Goal: Information Seeking & Learning: Learn about a topic

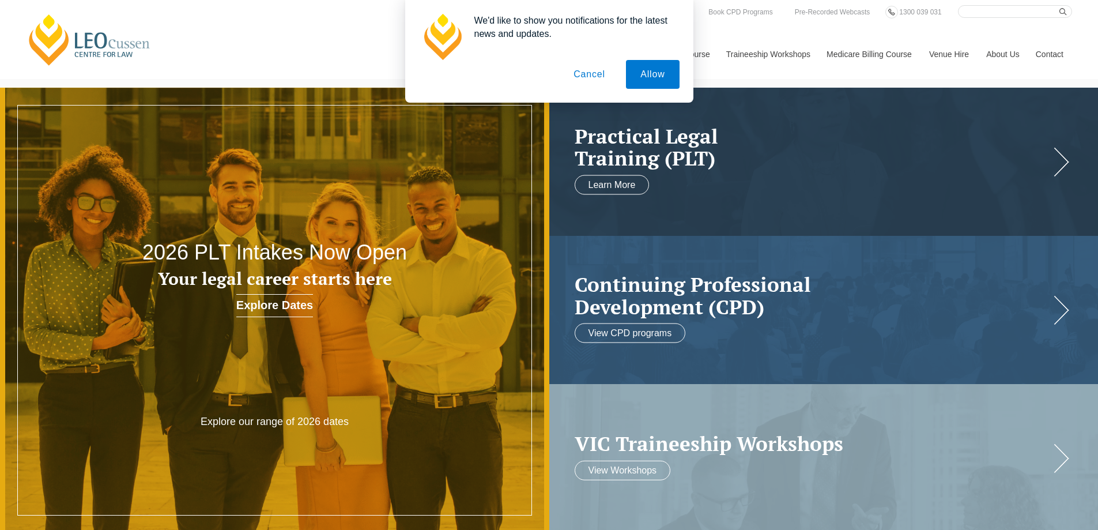
click at [588, 75] on button "Cancel" at bounding box center [589, 74] width 61 height 29
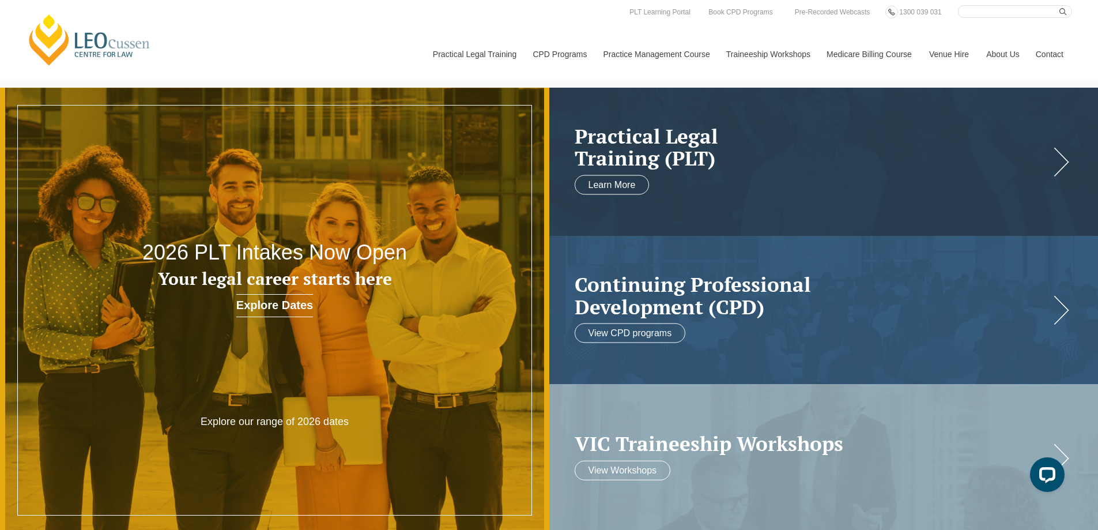
click at [868, 52] on link "Medicare Billing Course" at bounding box center [869, 54] width 103 height 50
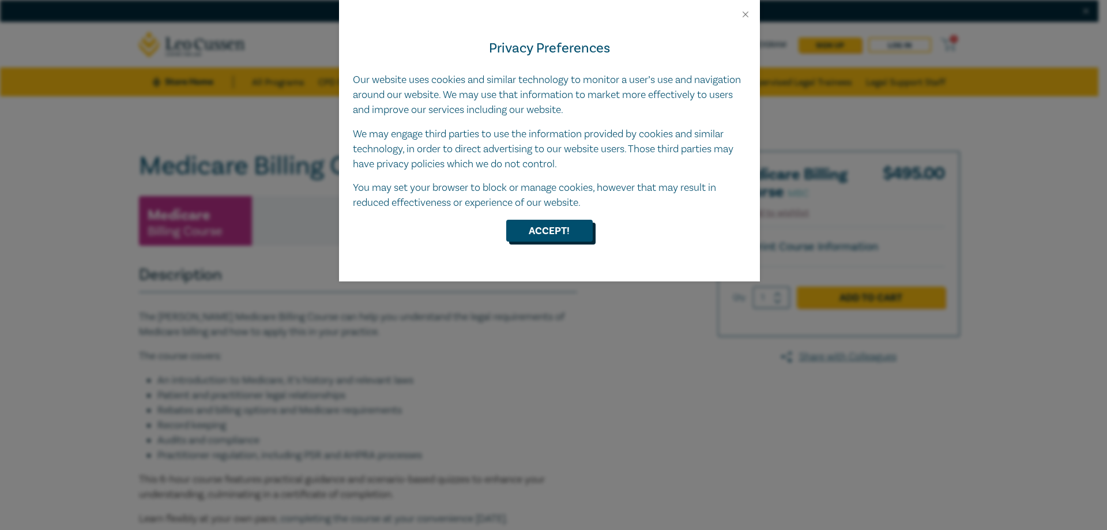
click at [571, 226] on button "Accept!" at bounding box center [549, 231] width 86 height 22
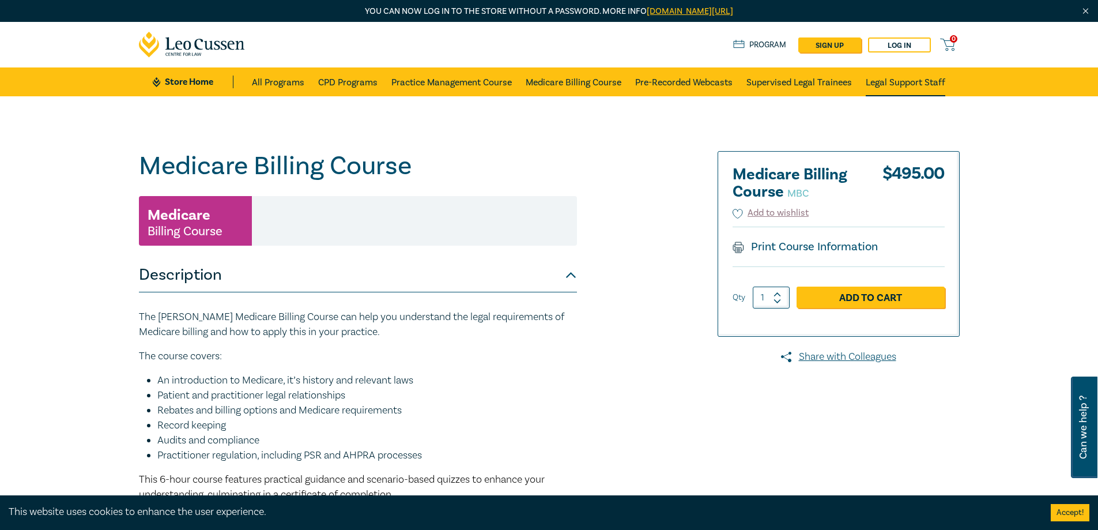
click at [900, 83] on link "Legal Support Staff" at bounding box center [906, 81] width 80 height 29
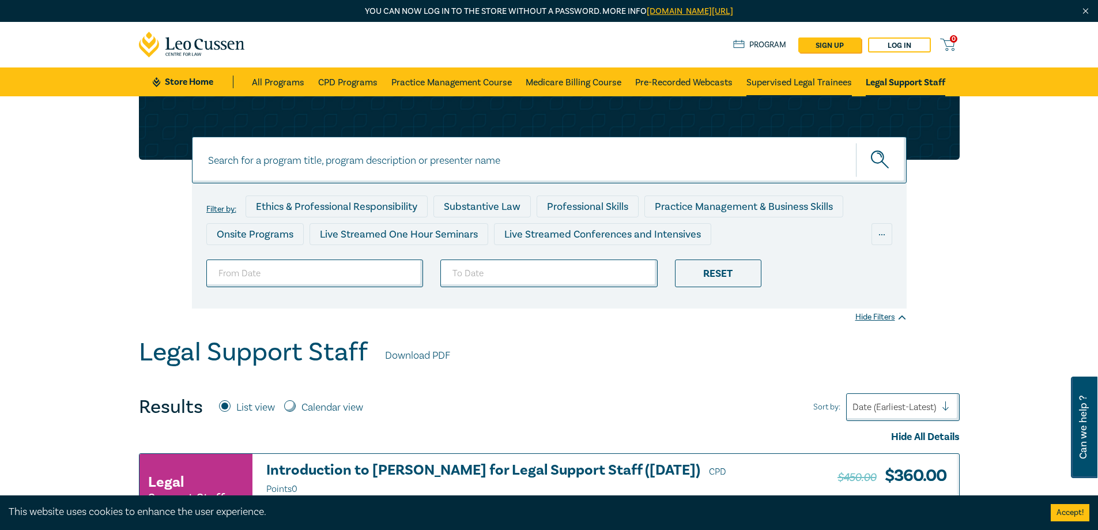
click at [799, 88] on link "Supervised Legal Trainees" at bounding box center [798, 81] width 105 height 29
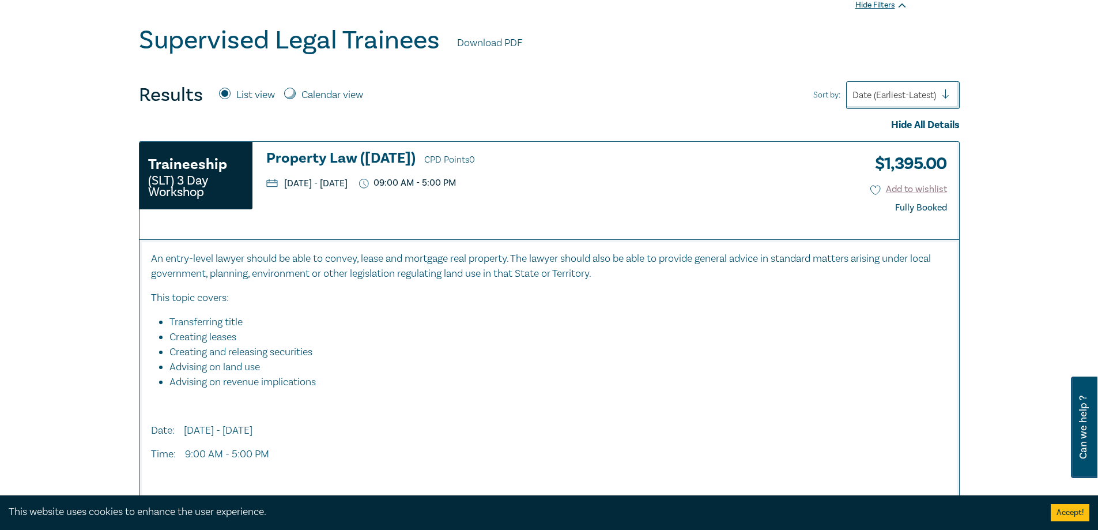
scroll to position [346, 0]
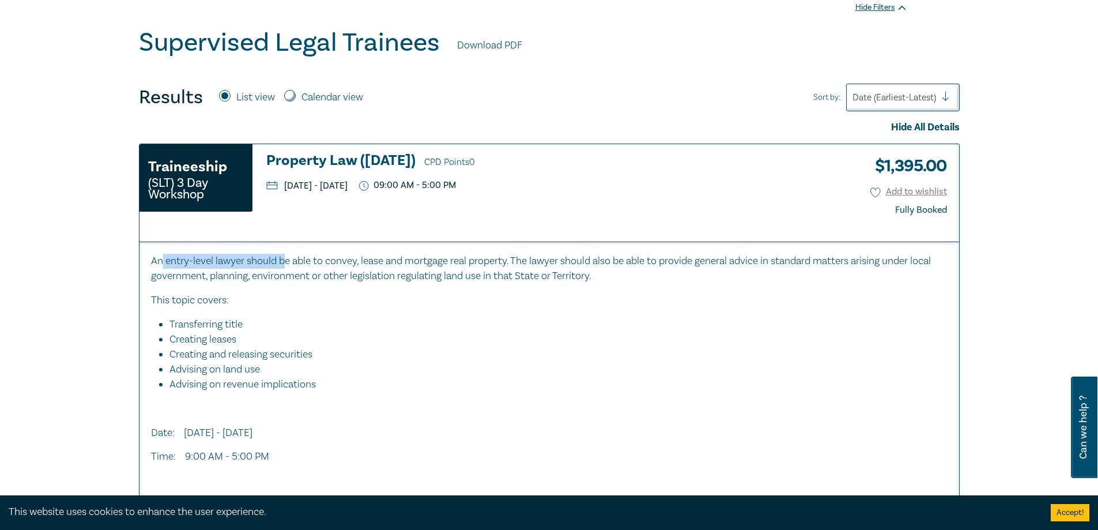
drag, startPoint x: 163, startPoint y: 259, endPoint x: 286, endPoint y: 260, distance: 123.3
click at [286, 260] on p "An entry-level lawyer should be able to convey, lease and mortgage real propert…" at bounding box center [549, 269] width 796 height 30
click at [275, 266] on p "An entry-level lawyer should be able to convey, lease and mortgage real propert…" at bounding box center [549, 269] width 796 height 30
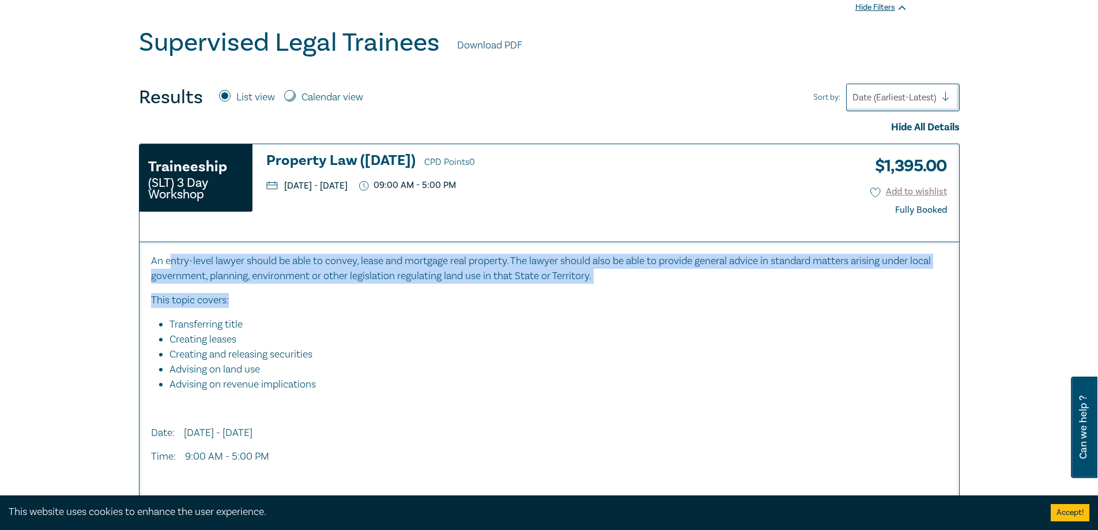
drag, startPoint x: 172, startPoint y: 260, endPoint x: 654, endPoint y: 307, distance: 484.0
click at [654, 307] on div "An entry-level lawyer should be able to convey, lease and mortgage real propert…" at bounding box center [549, 371] width 796 height 235
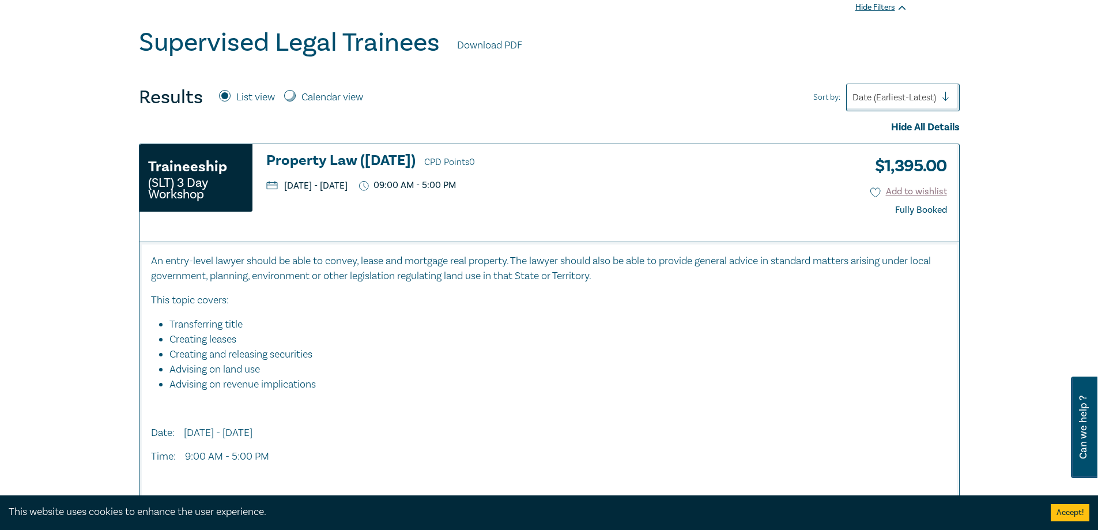
click at [651, 309] on div "An entry-level lawyer should be able to convey, lease and mortgage real propert…" at bounding box center [549, 371] width 796 height 235
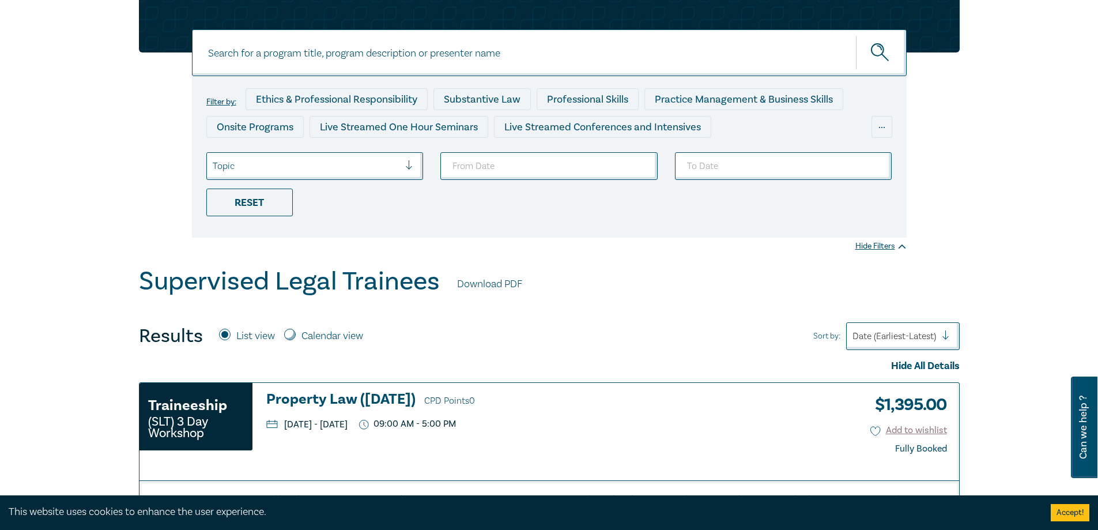
scroll to position [0, 0]
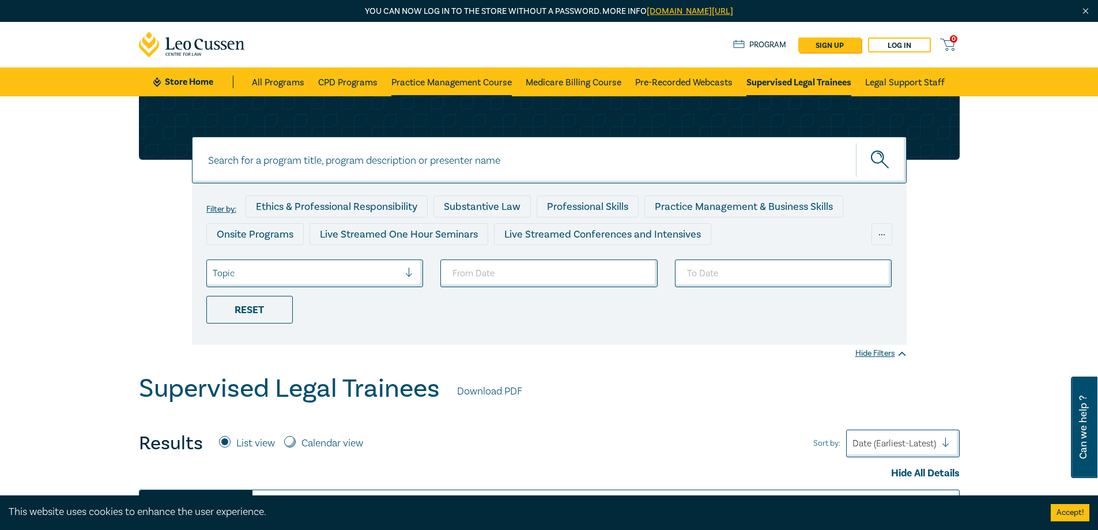
click at [460, 91] on link "Practice Management Course" at bounding box center [451, 81] width 120 height 29
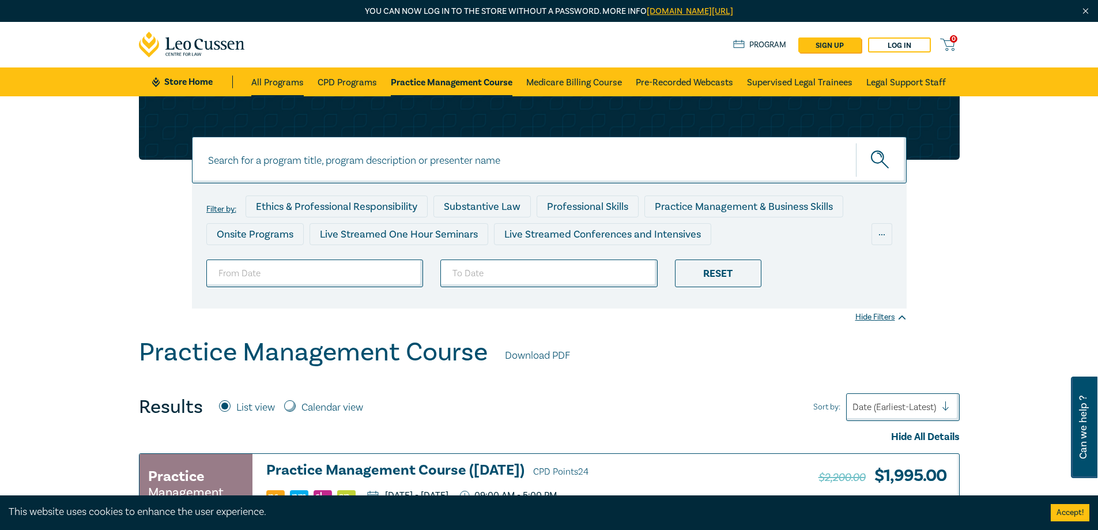
click at [278, 85] on link "All Programs" at bounding box center [277, 81] width 52 height 29
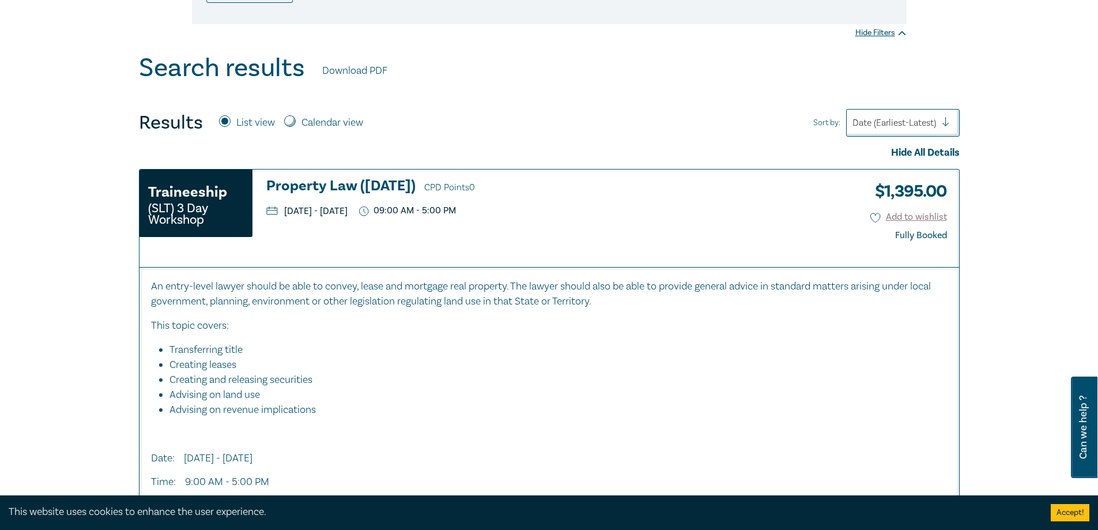
scroll to position [403, 0]
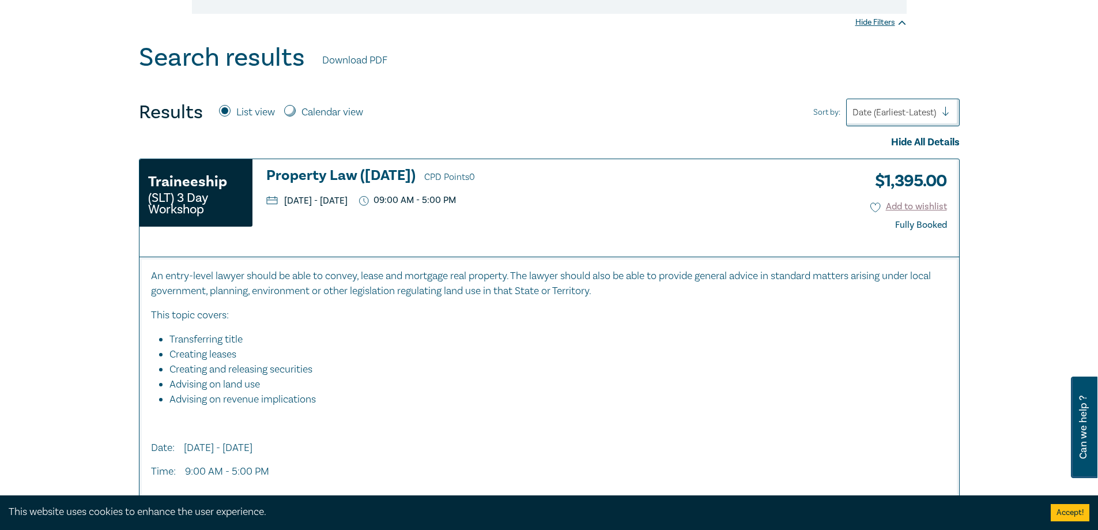
click at [355, 177] on h3 "Property Law (October 2025) CPD Points 0" at bounding box center [554, 176] width 576 height 17
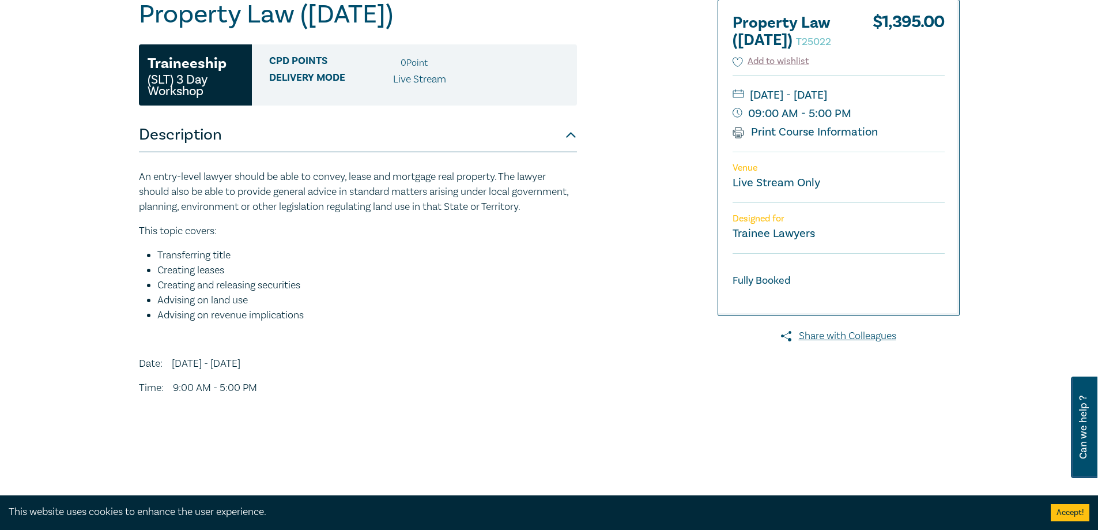
scroll to position [288, 0]
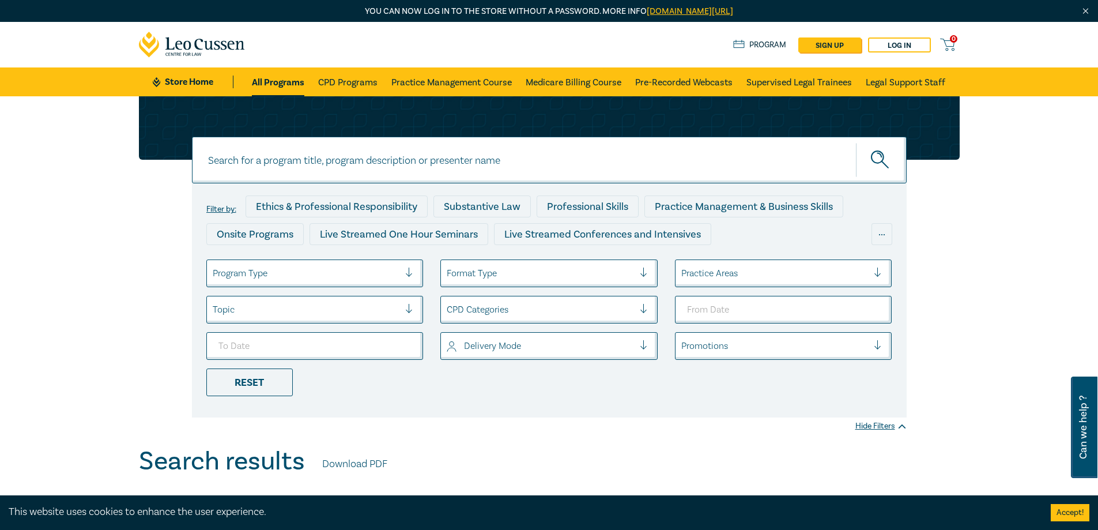
click at [330, 311] on div at bounding box center [306, 309] width 187 height 15
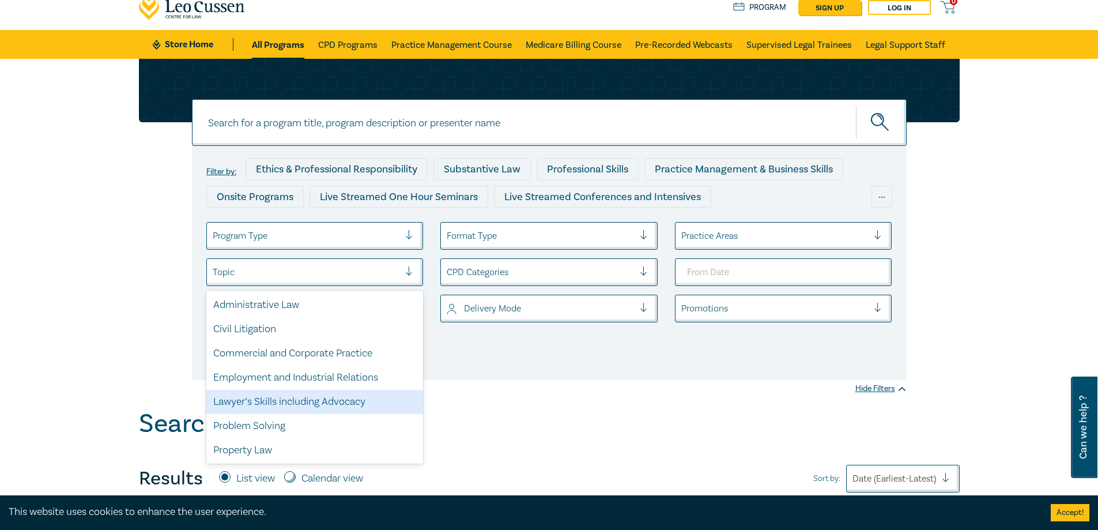
scroll to position [58, 0]
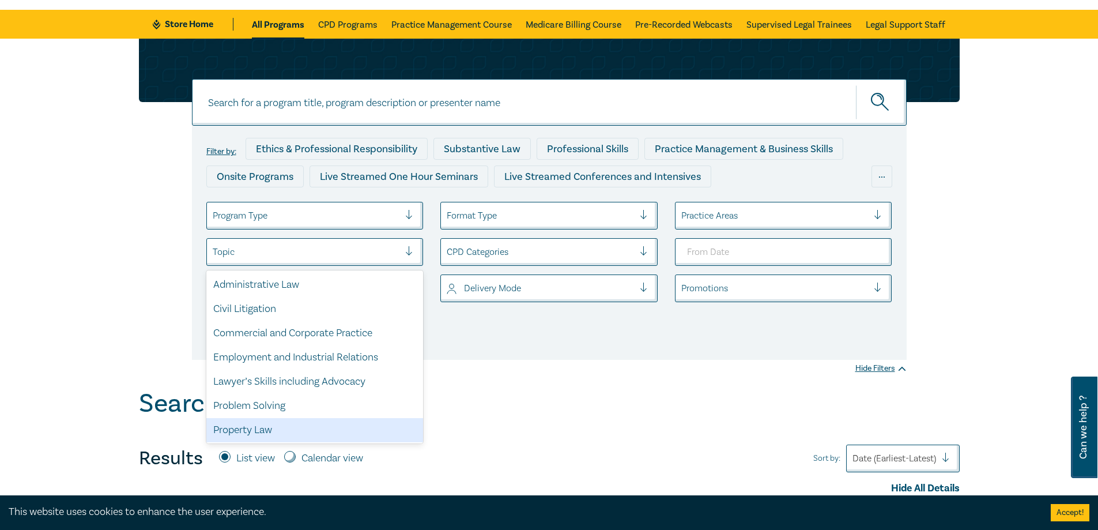
click at [310, 429] on div "Property Law" at bounding box center [314, 430] width 217 height 24
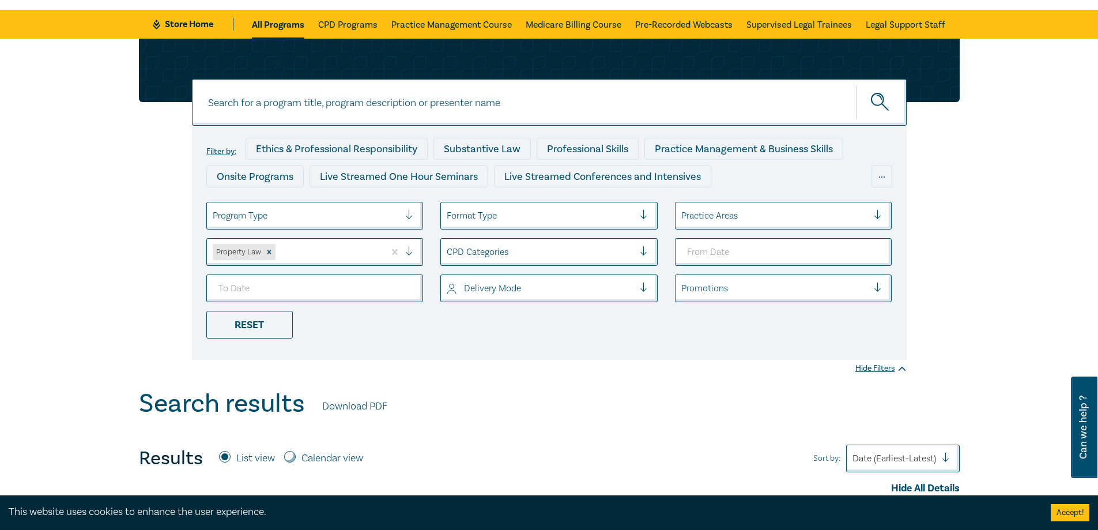
click at [302, 256] on div at bounding box center [328, 251] width 101 height 15
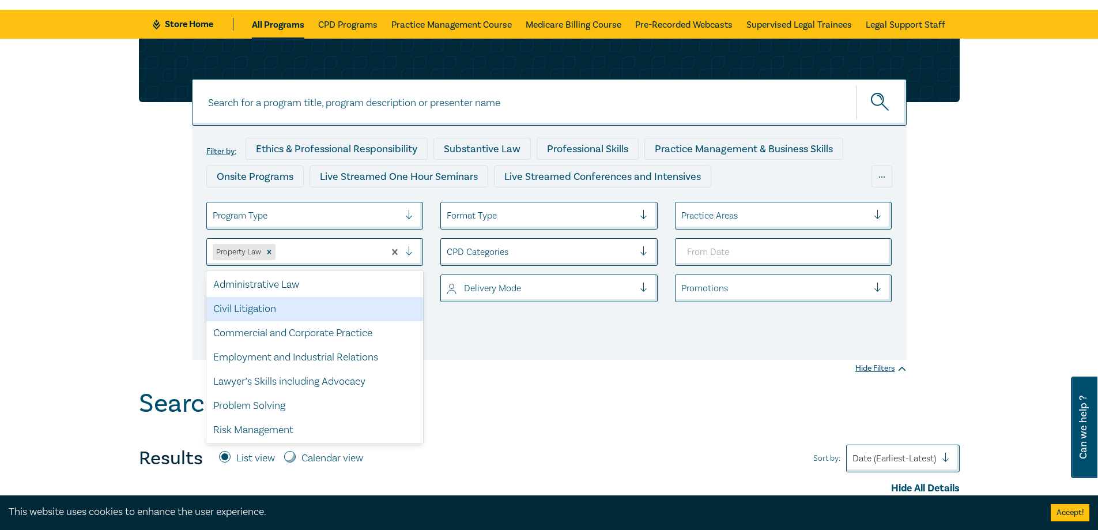
click at [772, 353] on div "Filter by: Ethics & Professional Responsibility Substantive Law Professional Sk…" at bounding box center [549, 243] width 715 height 234
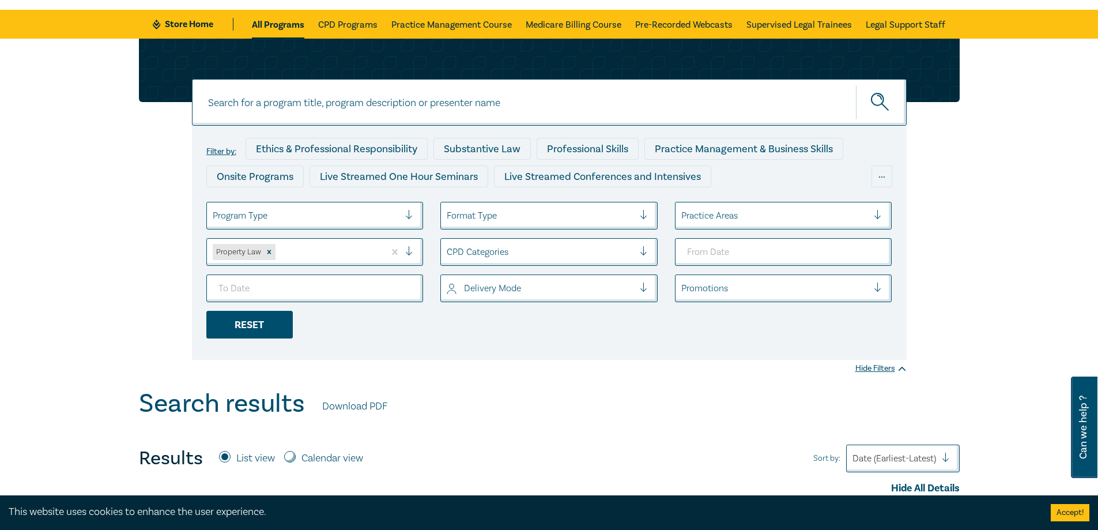
click at [224, 317] on div "Reset" at bounding box center [249, 325] width 86 height 28
click at [229, 256] on div at bounding box center [306, 251] width 187 height 15
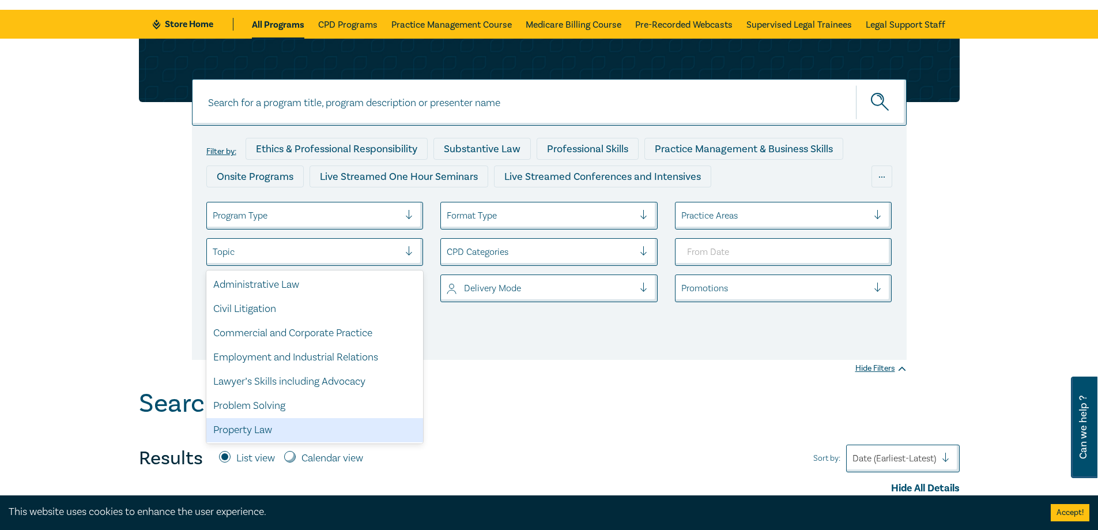
click at [250, 425] on div "Property Law" at bounding box center [314, 430] width 217 height 24
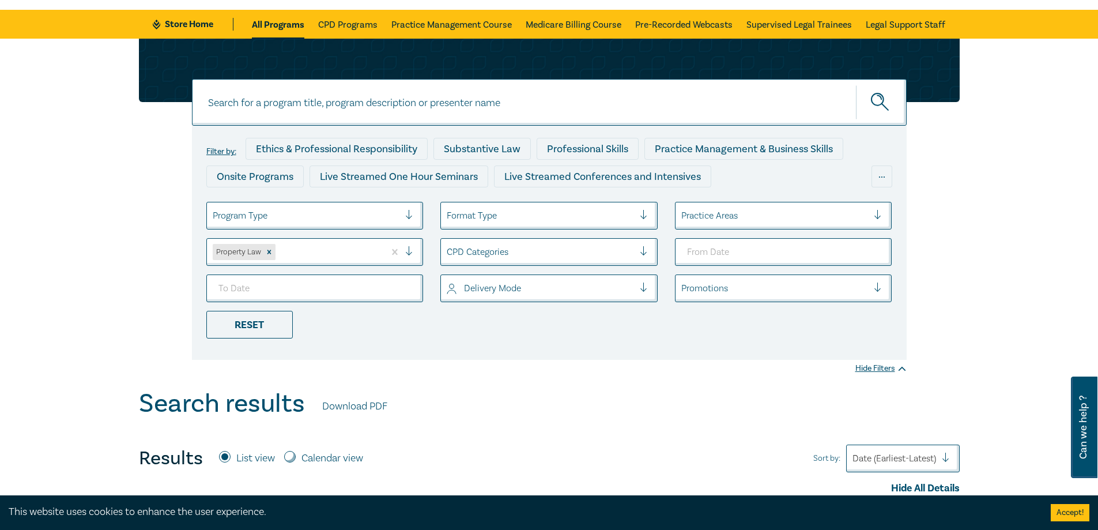
click at [886, 100] on icon "submit" at bounding box center [881, 103] width 20 height 20
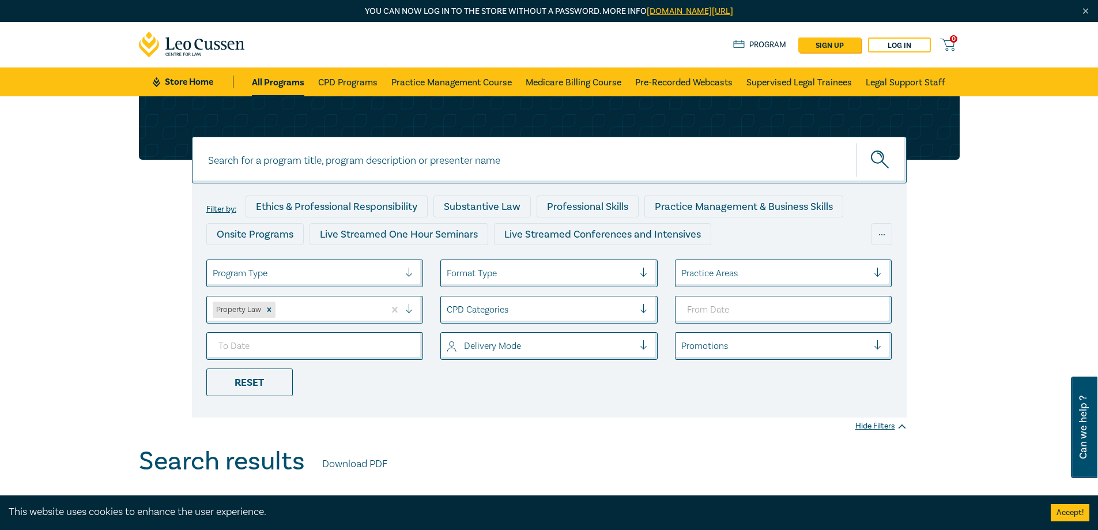
click at [775, 275] on div at bounding box center [774, 273] width 187 height 15
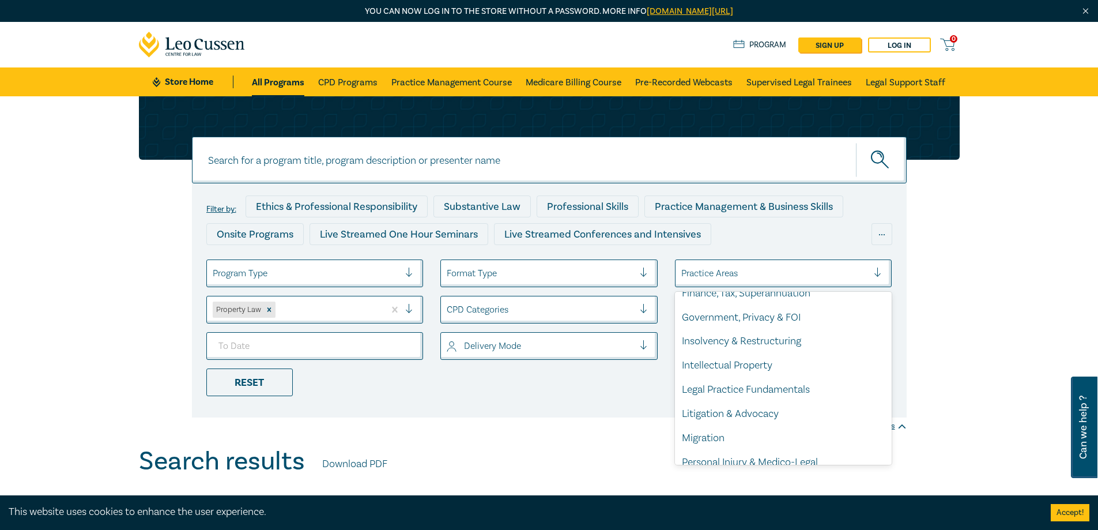
scroll to position [339, 0]
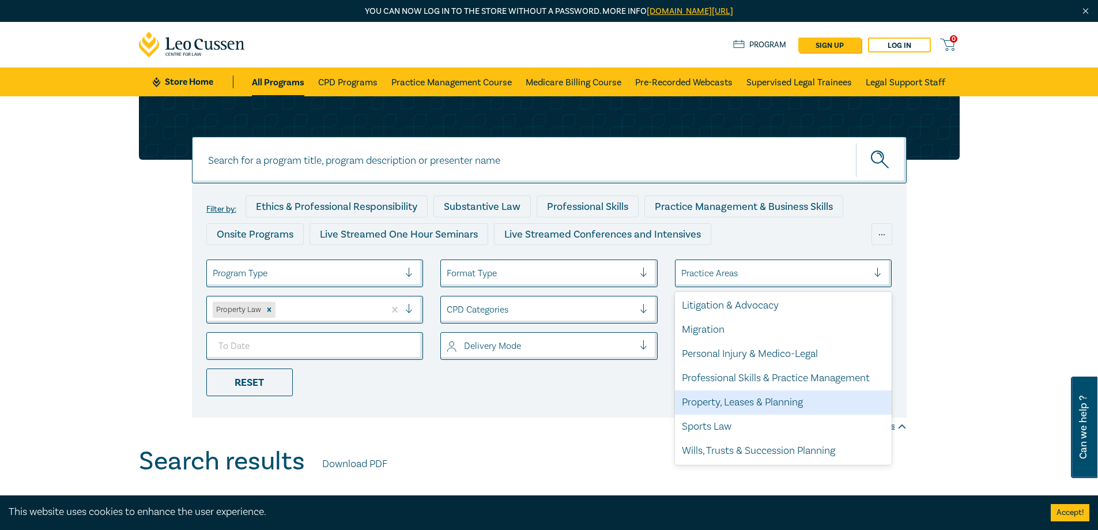
click at [788, 403] on div "Property, Leases & Planning" at bounding box center [783, 402] width 217 height 24
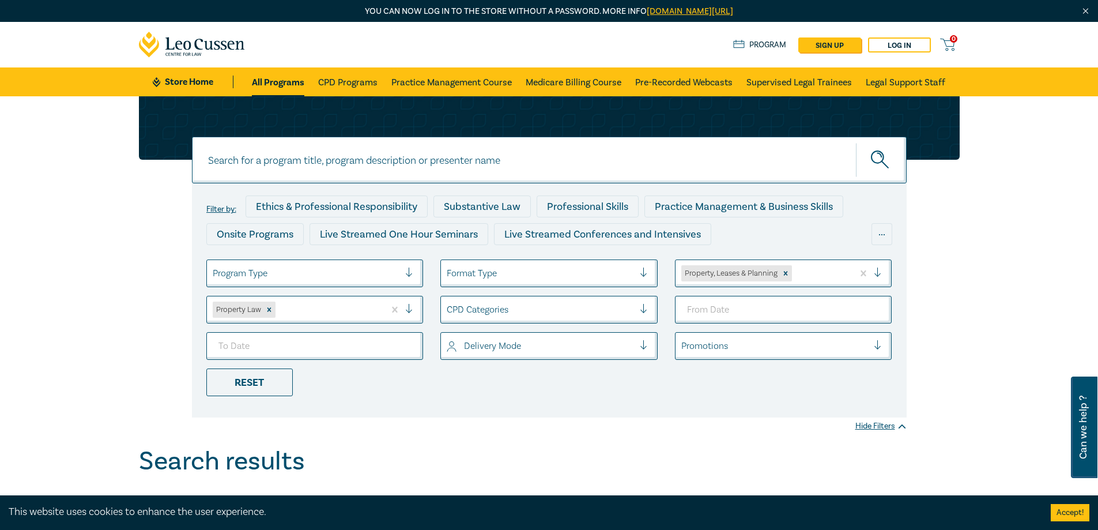
click at [875, 167] on icon "submit" at bounding box center [881, 160] width 20 height 20
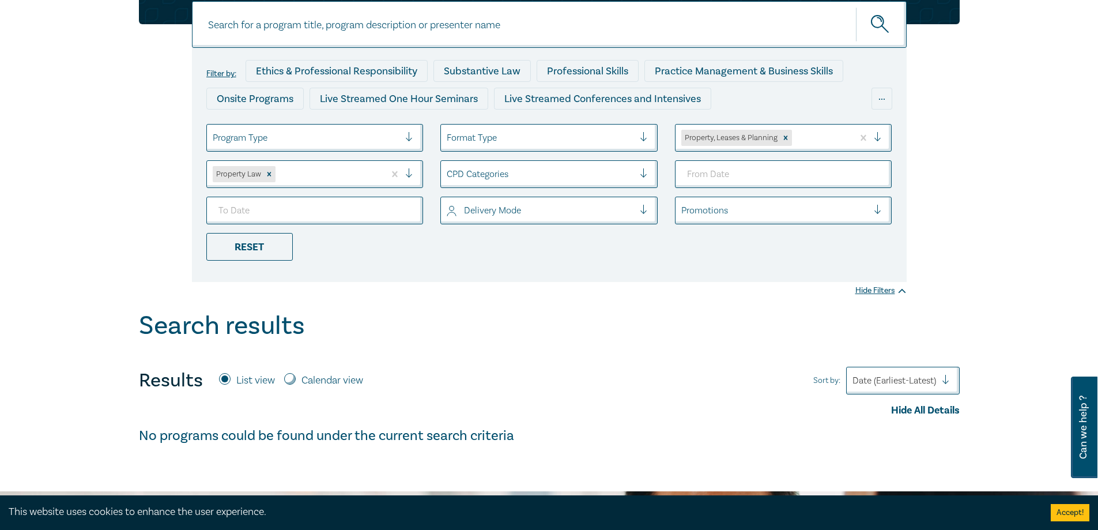
scroll to position [58, 0]
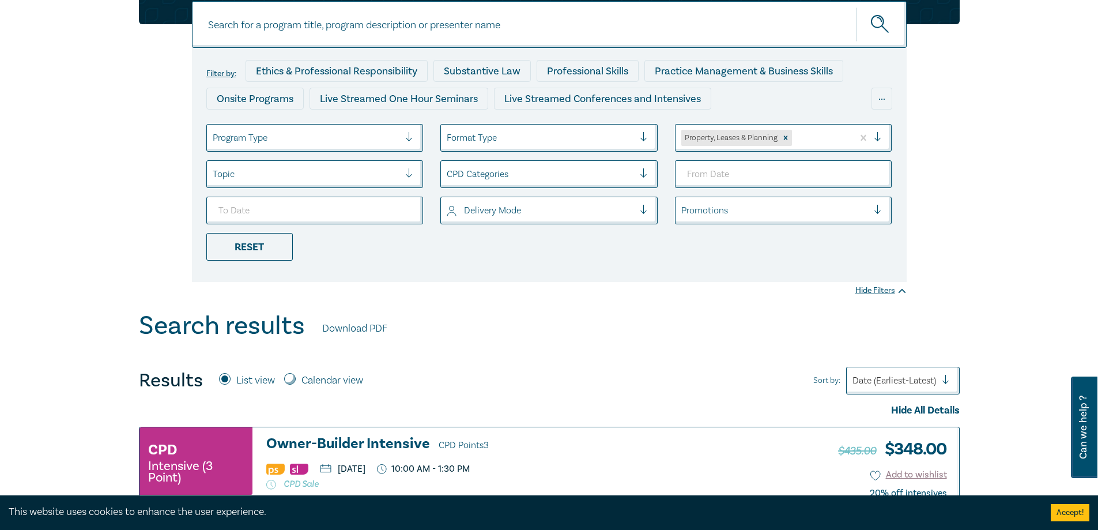
scroll to position [115, 0]
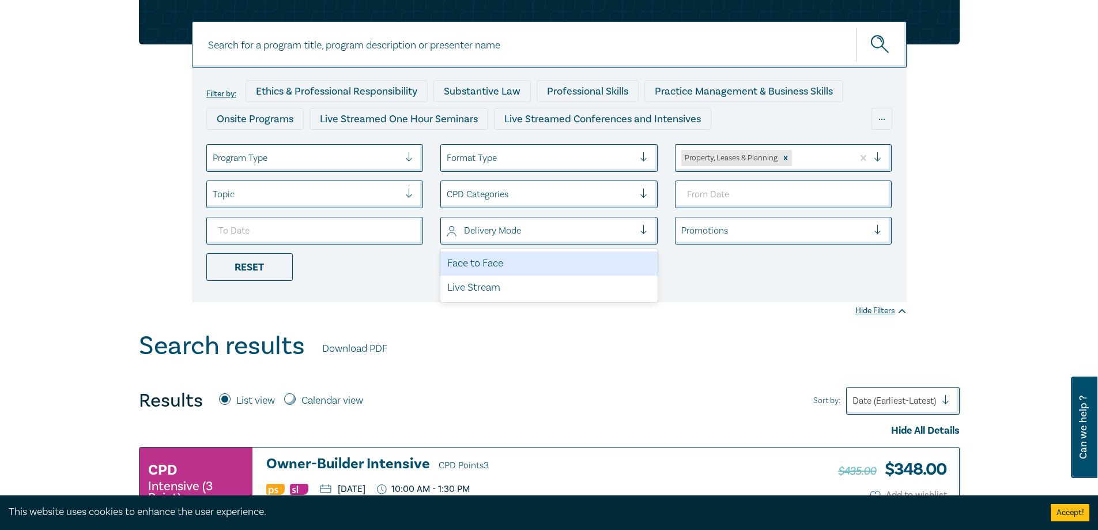
click at [544, 236] on div at bounding box center [540, 230] width 187 height 15
click at [533, 163] on div at bounding box center [540, 157] width 187 height 15
click at [258, 158] on div at bounding box center [306, 157] width 187 height 15
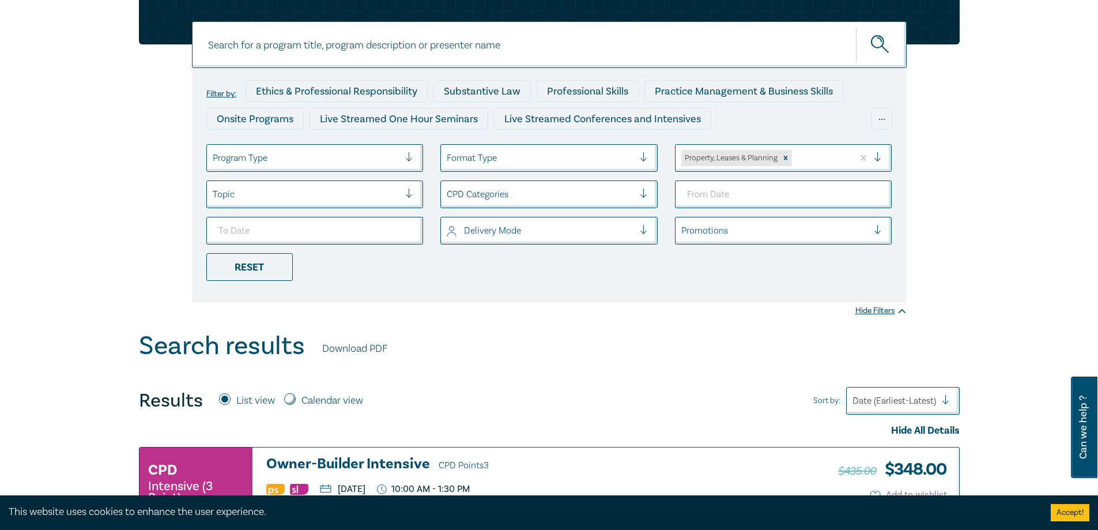
click at [435, 134] on div "Live Streamed One Hour Seminars" at bounding box center [401, 122] width 184 height 28
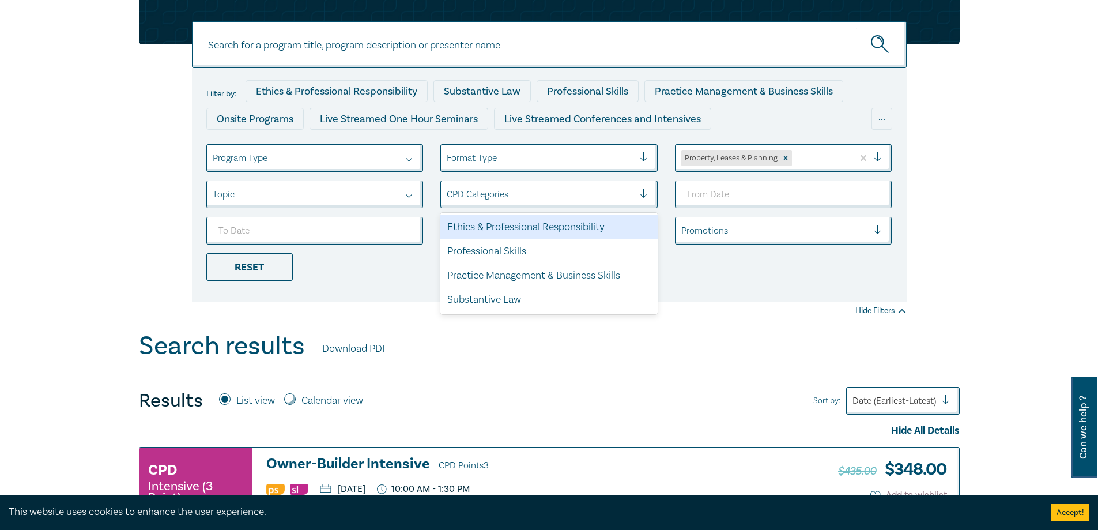
click at [479, 184] on div "CPD Categories" at bounding box center [540, 194] width 199 height 20
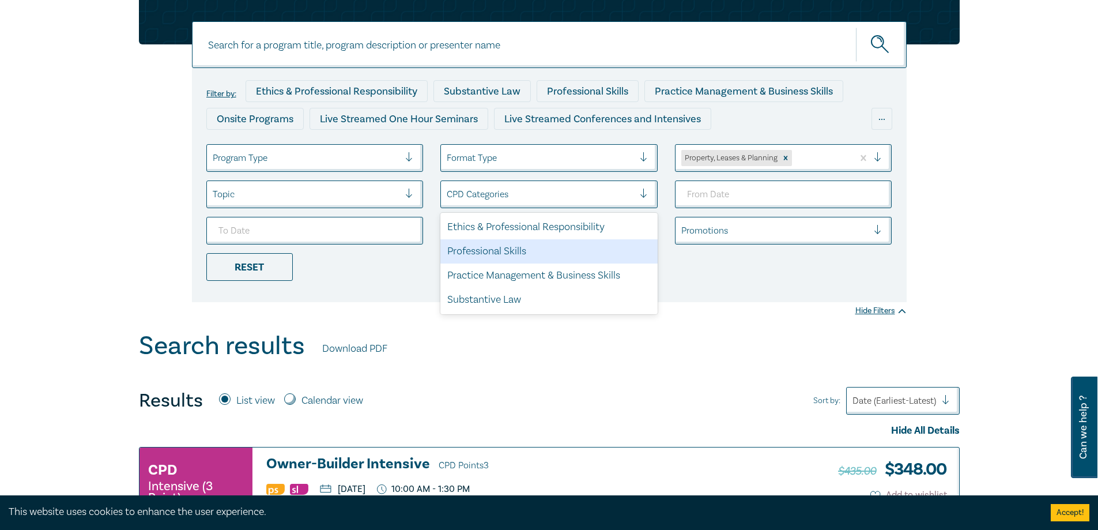
click at [527, 252] on div "Professional Skills" at bounding box center [548, 251] width 217 height 24
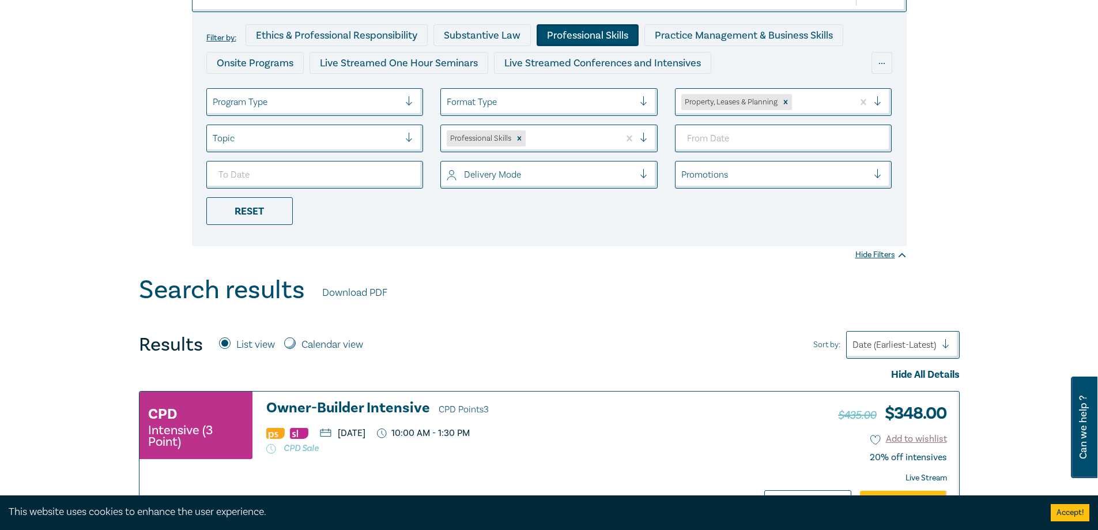
scroll to position [58, 0]
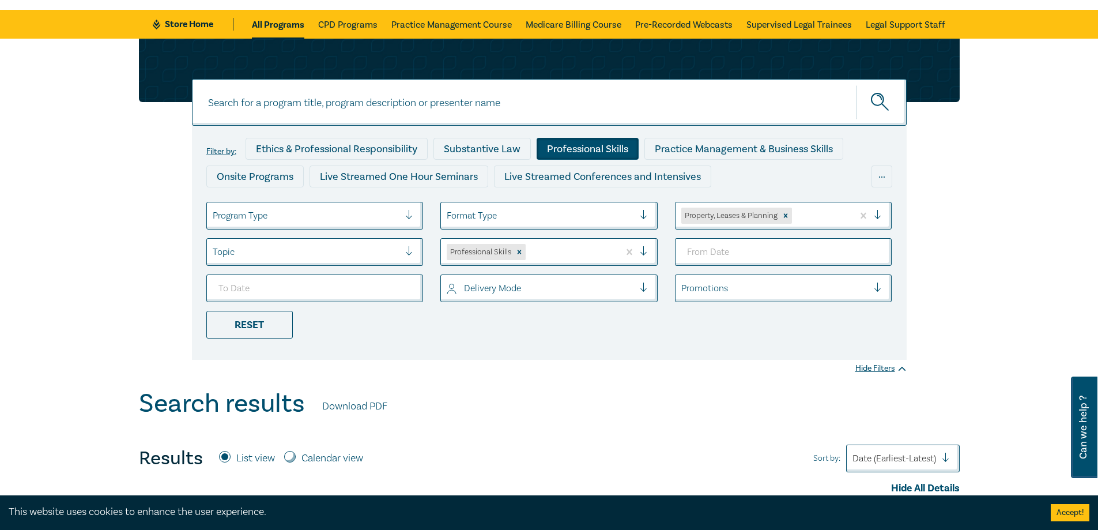
click at [488, 247] on div "Professional Skills" at bounding box center [480, 252] width 66 height 16
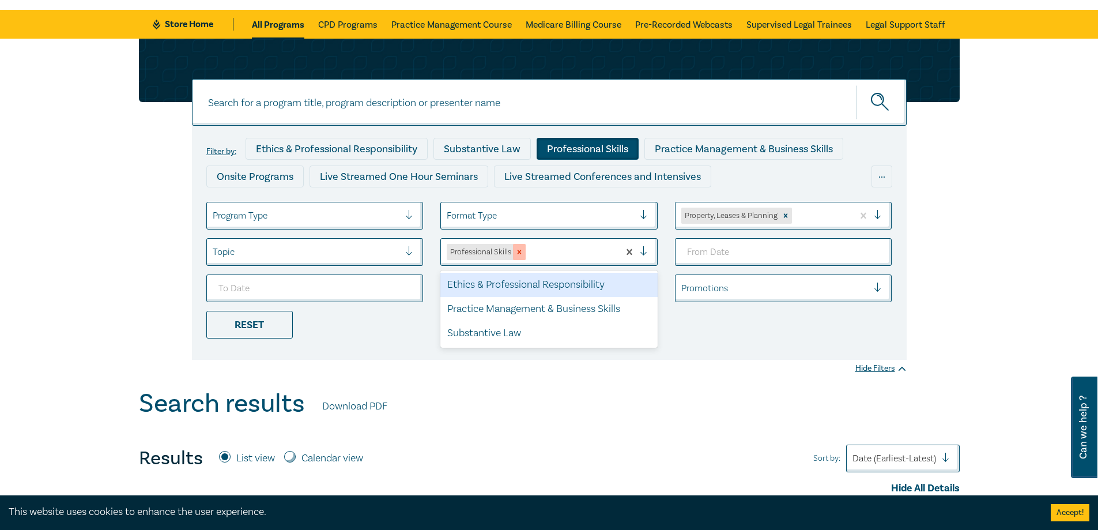
click at [519, 249] on icon "Remove Professional Skills" at bounding box center [519, 252] width 8 height 8
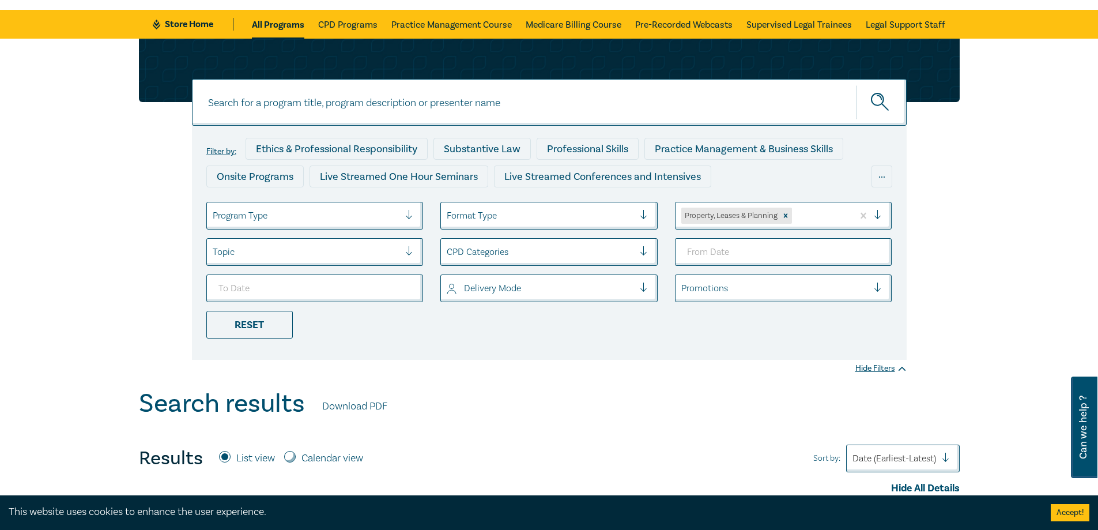
click at [386, 216] on div at bounding box center [306, 215] width 187 height 15
click at [485, 211] on div at bounding box center [540, 215] width 187 height 15
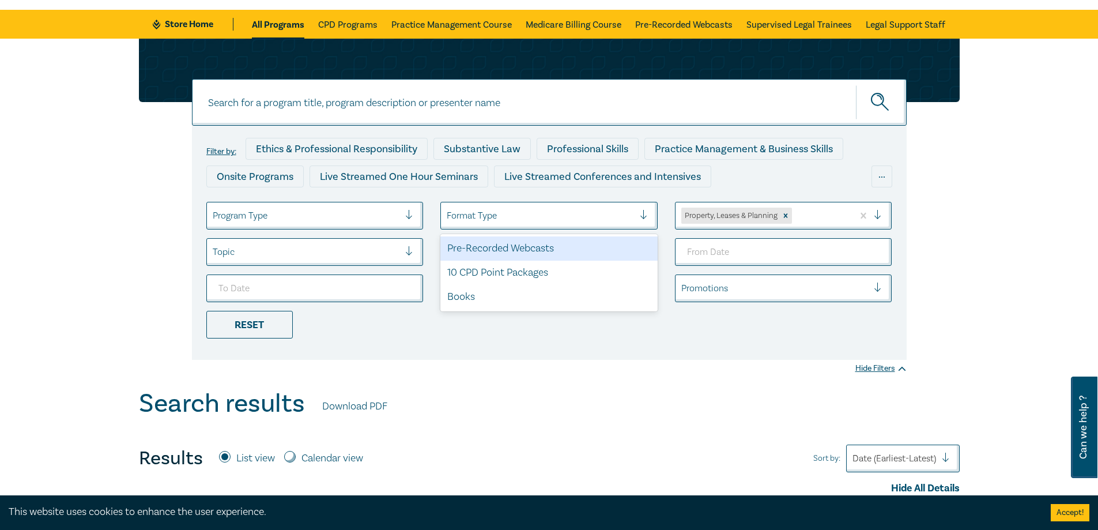
click at [539, 221] on div at bounding box center [540, 215] width 187 height 15
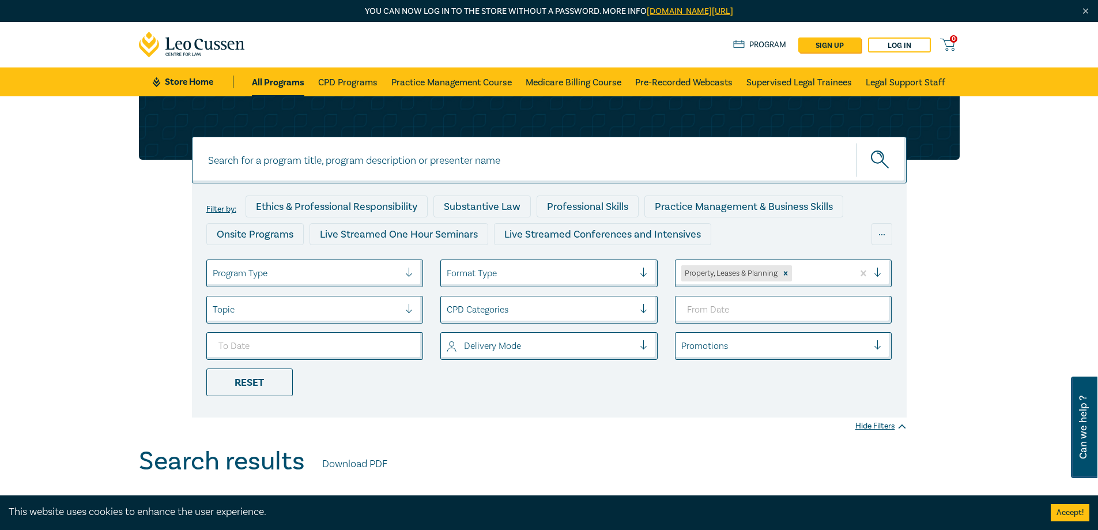
click at [269, 162] on input at bounding box center [549, 160] width 715 height 47
type input "conveyancing"
click at [856, 142] on button "submit" at bounding box center [881, 159] width 51 height 35
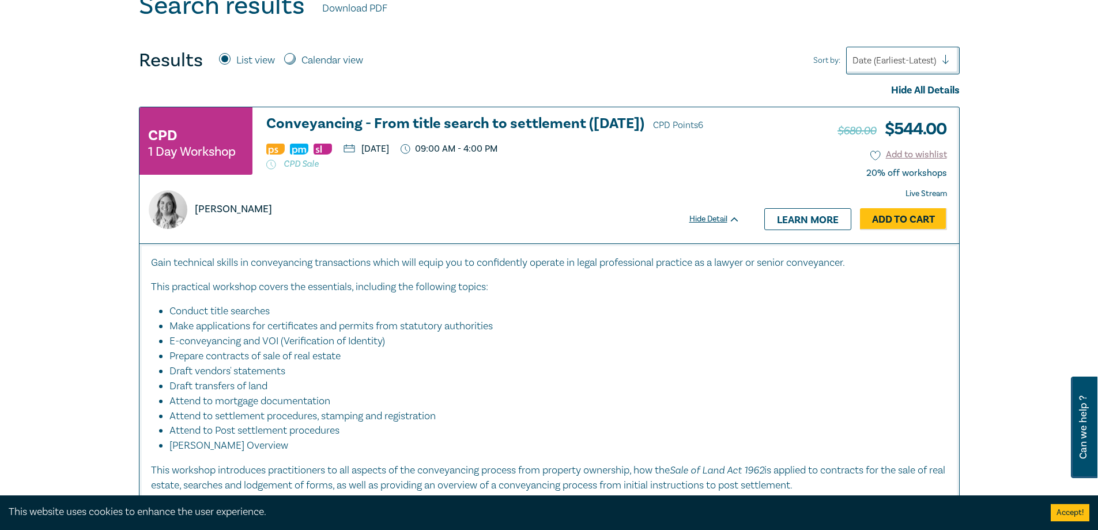
scroll to position [519, 0]
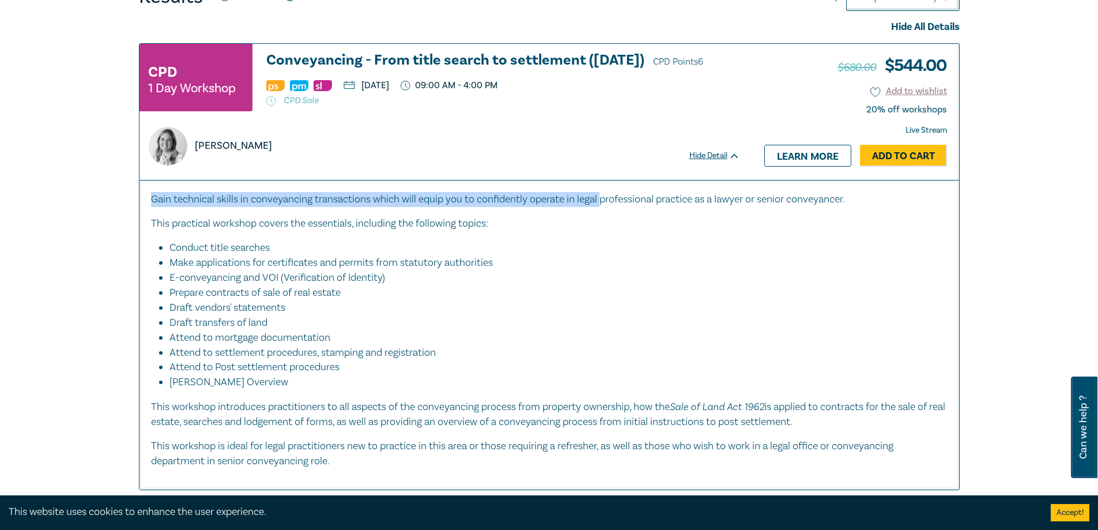
drag, startPoint x: 151, startPoint y: 213, endPoint x: 608, endPoint y: 215, distance: 457.0
click at [608, 207] on p "Gain technical skills in conveyancing transactions which will equip you to conf…" at bounding box center [549, 199] width 796 height 15
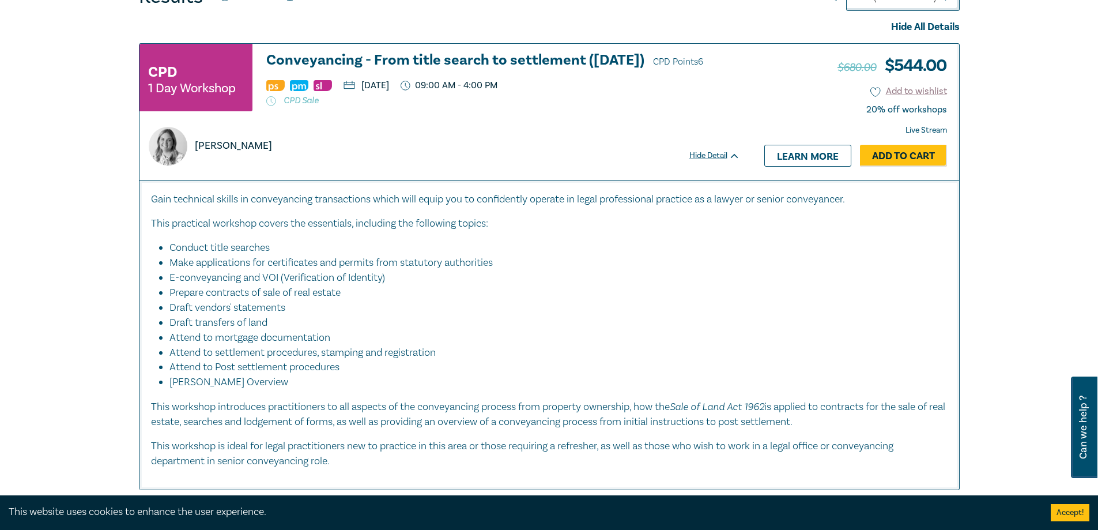
click at [602, 219] on div "Gain technical skills in conveyancing transactions which will equip you to conf…" at bounding box center [549, 330] width 796 height 277
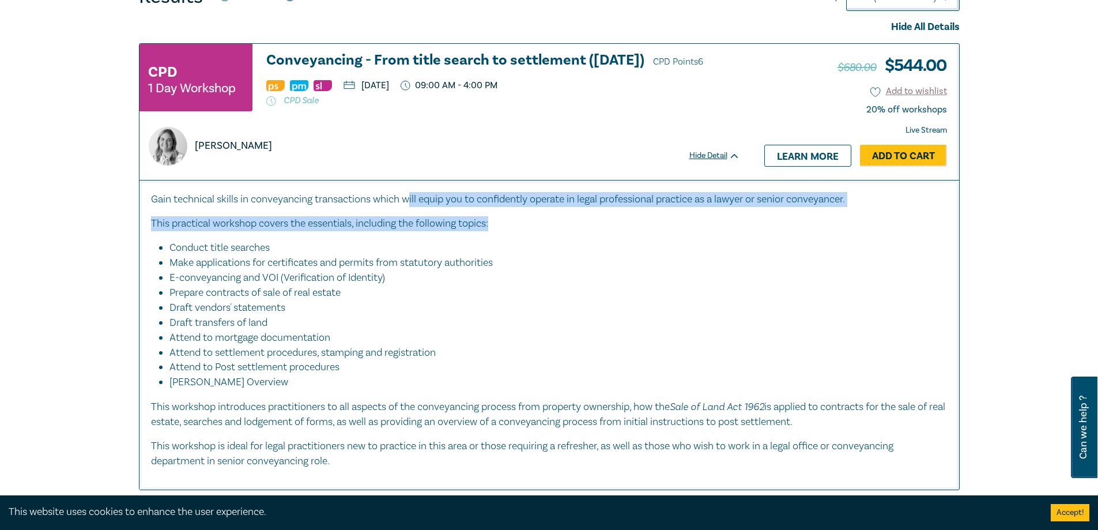
drag, startPoint x: 411, startPoint y: 207, endPoint x: 837, endPoint y: 218, distance: 425.5
click at [837, 218] on div "Gain technical skills in conveyancing transactions which will equip you to conf…" at bounding box center [549, 330] width 796 height 277
click at [818, 225] on div "Gain technical skills in conveyancing transactions which will equip you to conf…" at bounding box center [549, 330] width 796 height 277
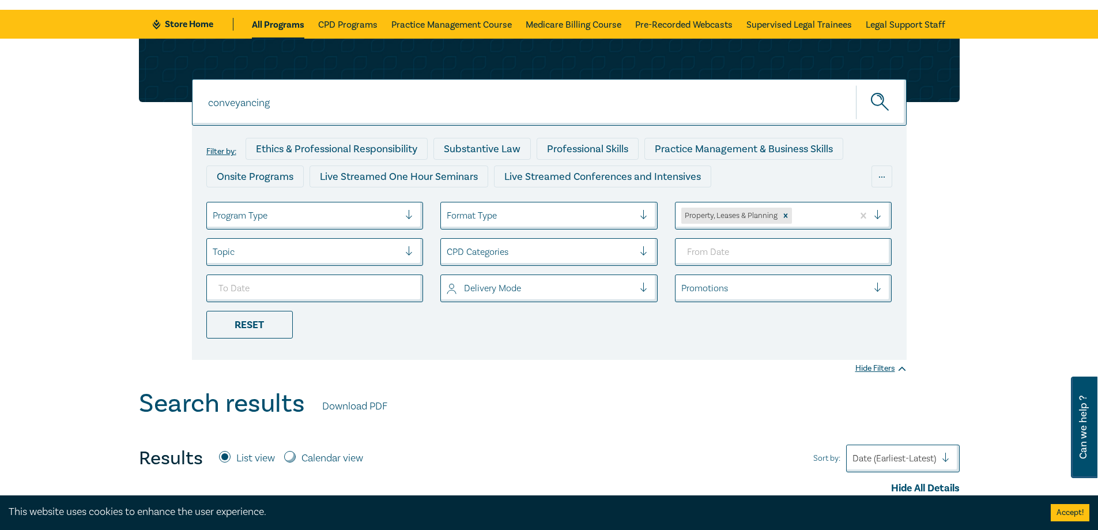
scroll to position [0, 0]
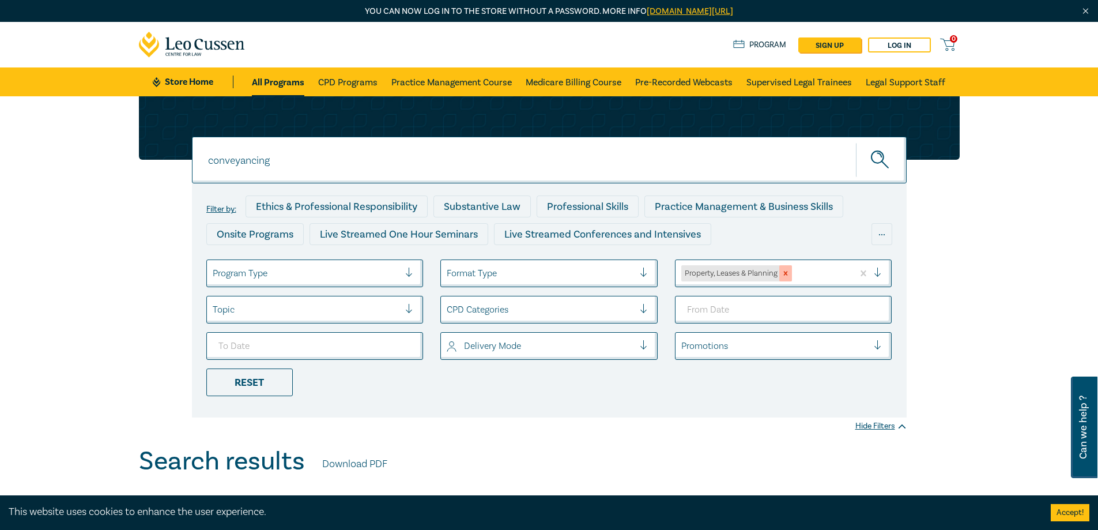
click at [787, 274] on icon "Remove Property, Leases & Planning" at bounding box center [785, 273] width 8 height 8
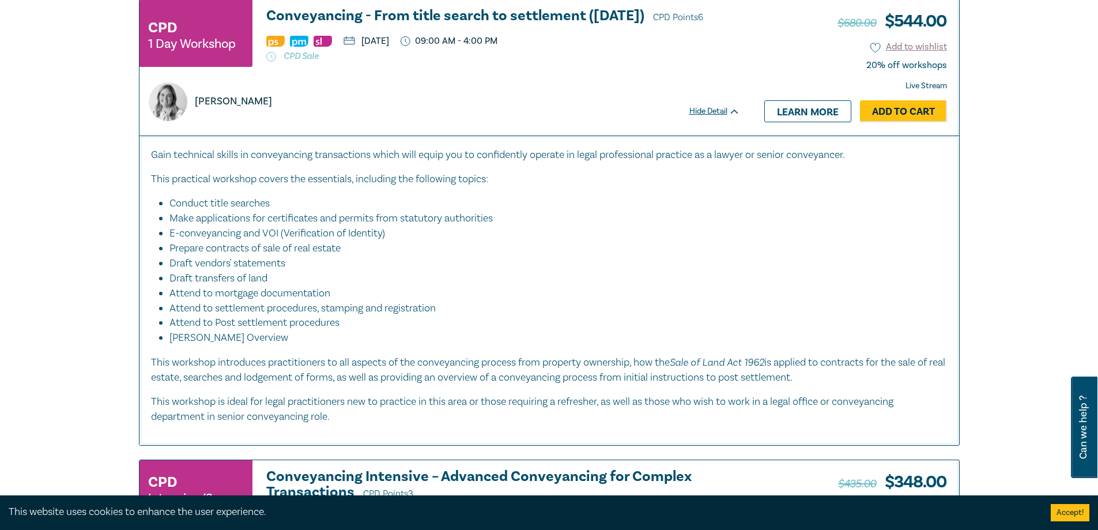
scroll to position [576, 0]
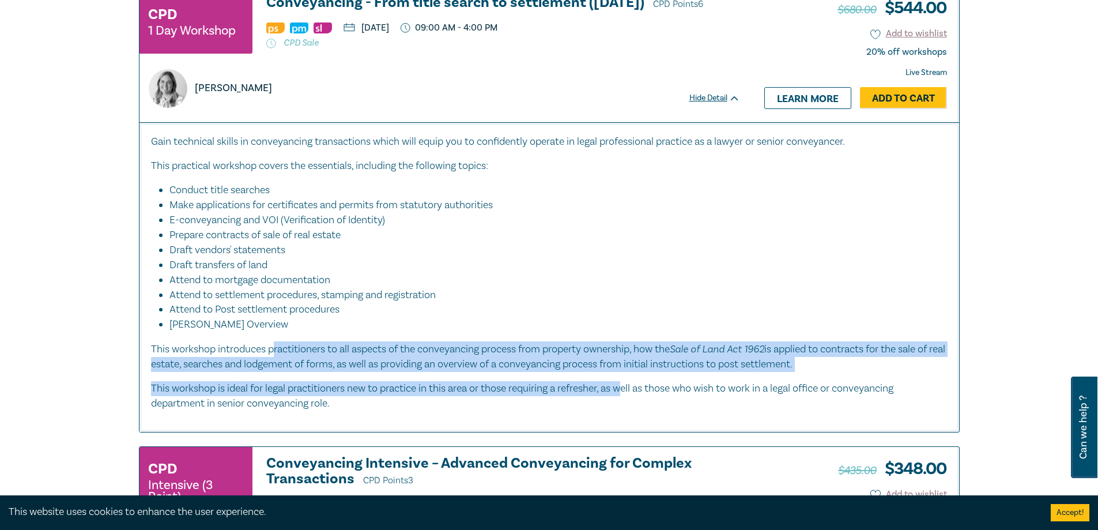
drag, startPoint x: 274, startPoint y: 352, endPoint x: 628, endPoint y: 383, distance: 355.2
click at [628, 383] on div "Gain technical skills in conveyancing transactions which will equip you to conf…" at bounding box center [549, 272] width 796 height 277
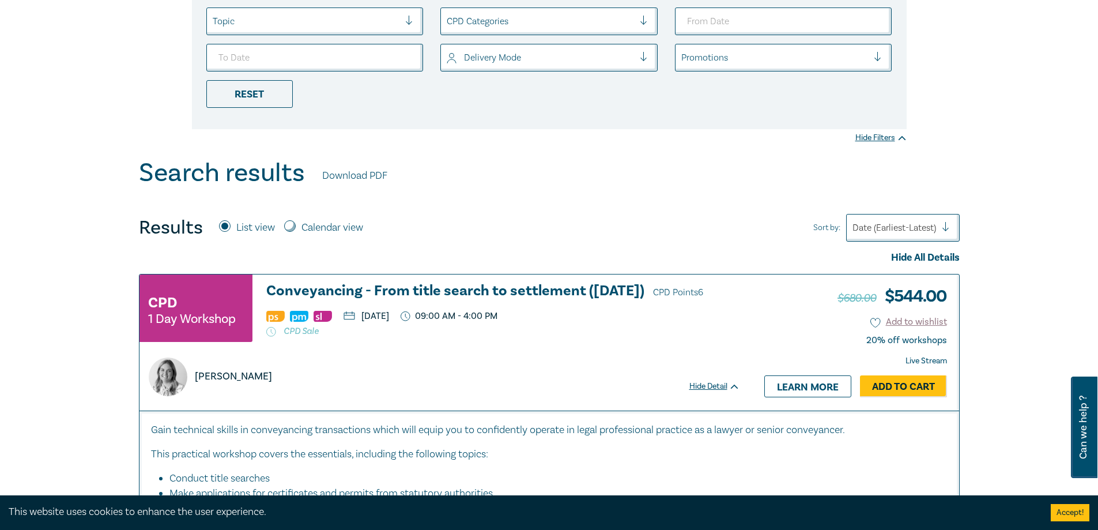
scroll to position [0, 0]
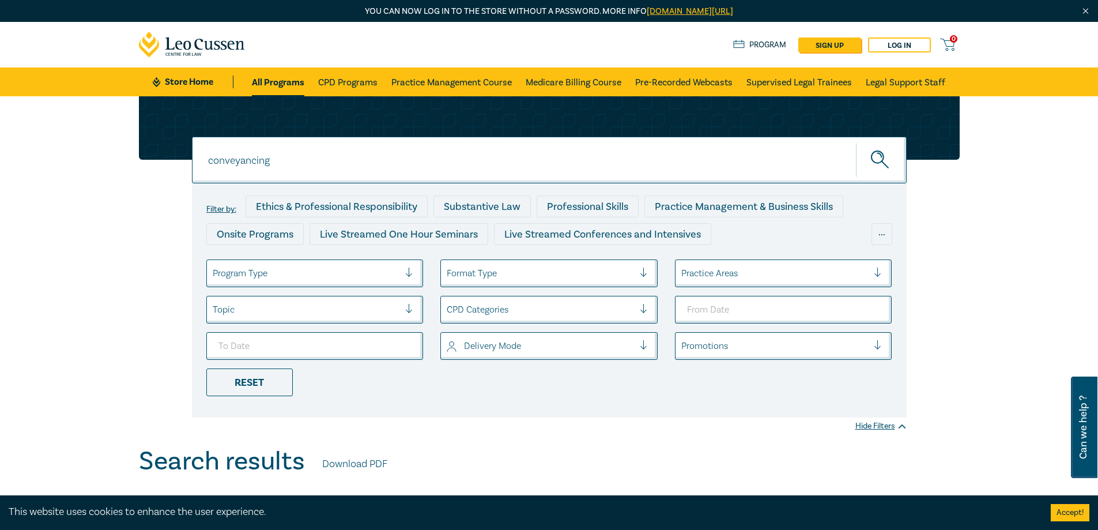
click at [176, 78] on link "Store Home" at bounding box center [193, 81] width 80 height 13
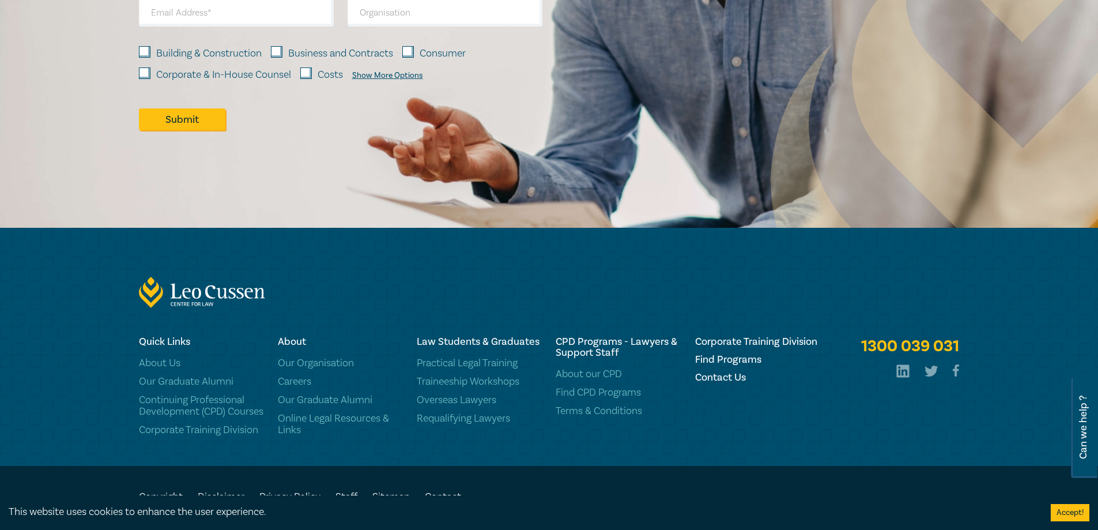
scroll to position [1752, 0]
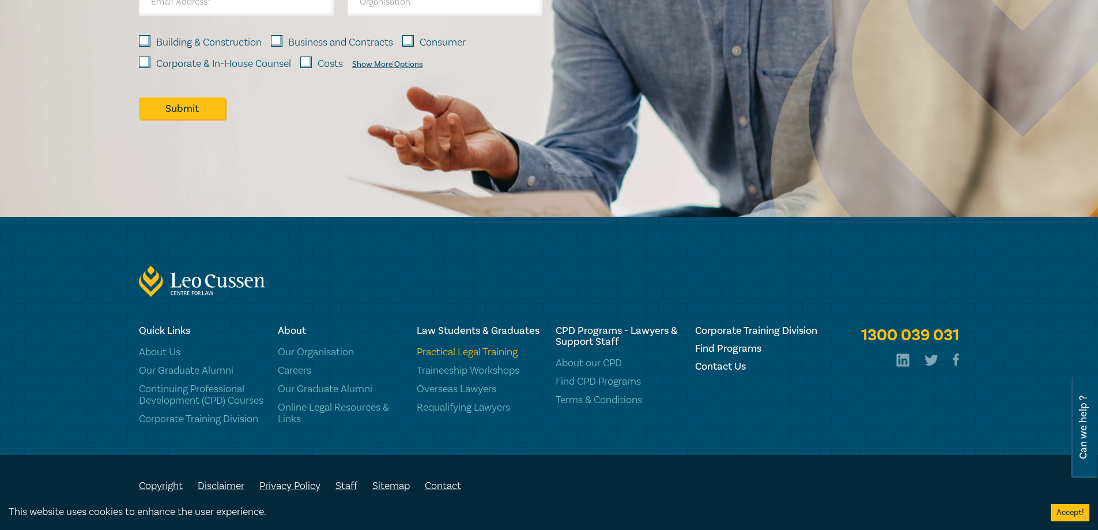
click at [480, 346] on link "Practical Legal Training" at bounding box center [479, 352] width 125 height 12
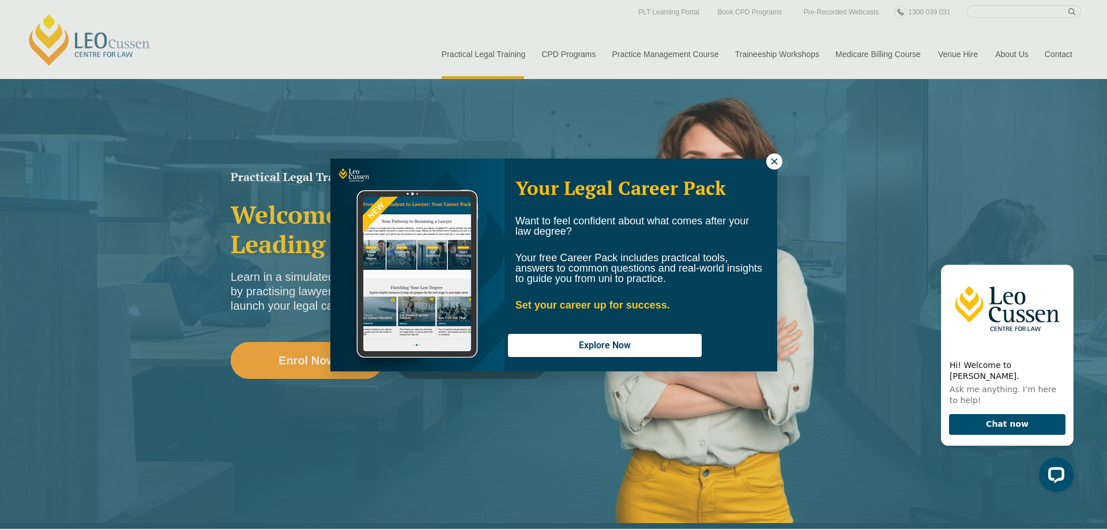
click at [769, 157] on icon at bounding box center [774, 161] width 10 height 10
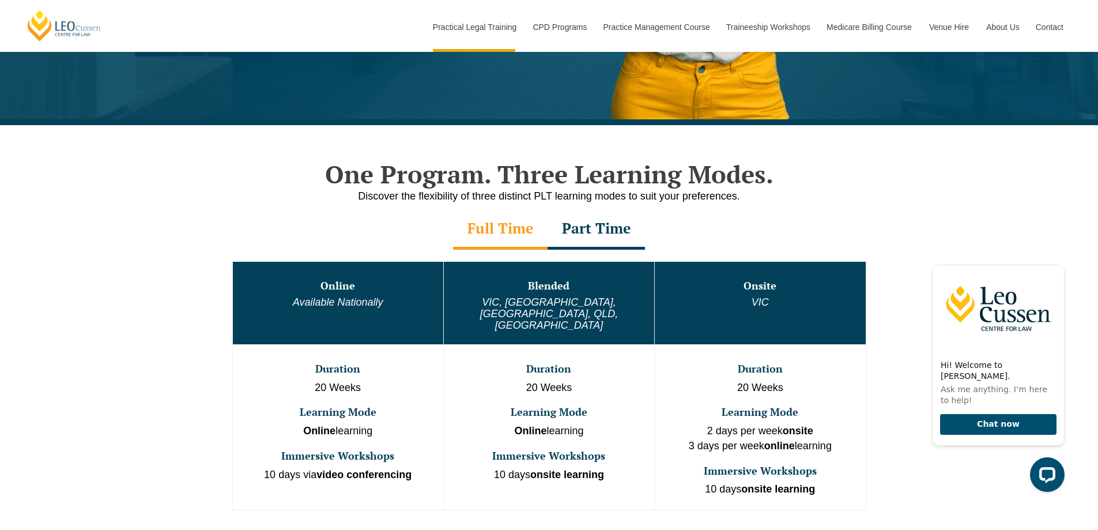
scroll to position [519, 0]
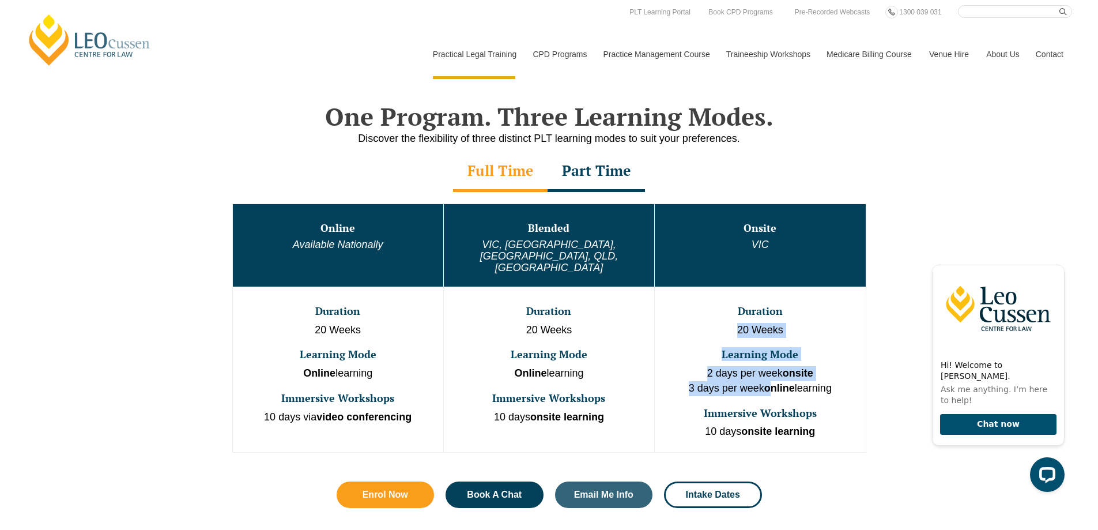
drag, startPoint x: 739, startPoint y: 303, endPoint x: 772, endPoint y: 364, distance: 69.4
click at [772, 364] on td "Duration 20 Weeks Learning Mode 2 days per week onsite 3 days per week online l…" at bounding box center [760, 368] width 211 height 165
click at [772, 382] on strong "online" at bounding box center [779, 388] width 31 height 12
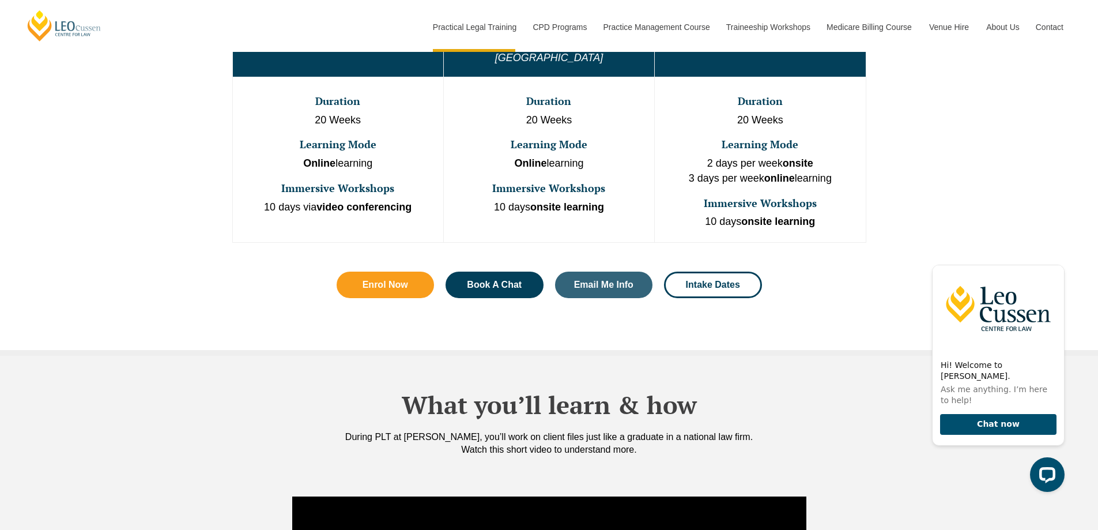
scroll to position [749, 0]
